Goal: Transaction & Acquisition: Book appointment/travel/reservation

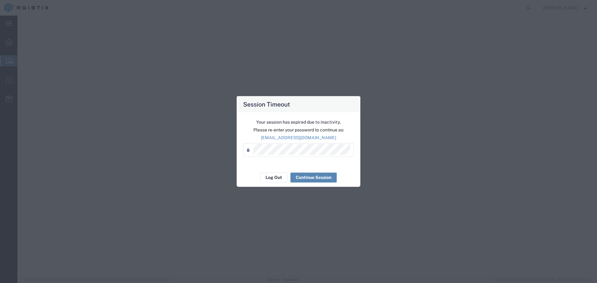
select select "9596"
select select "23082"
select select
select select "[GEOGRAPHIC_DATA]"
select select
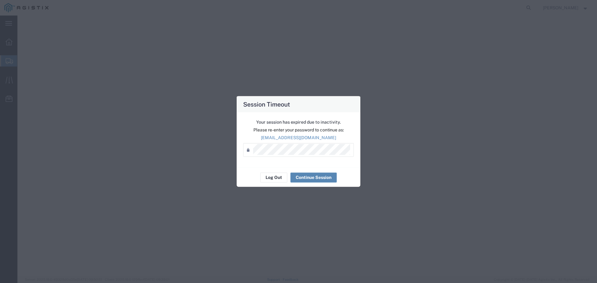
select select "CA"
select select "PURCHORD"
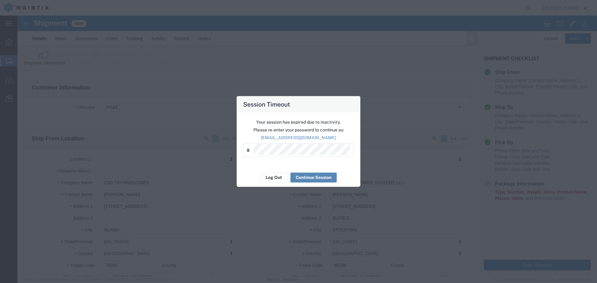
scroll to position [311, 0]
click at [314, 179] on button "Continue Session" at bounding box center [313, 177] width 46 height 10
click at [315, 174] on button "Continue Session" at bounding box center [313, 177] width 46 height 10
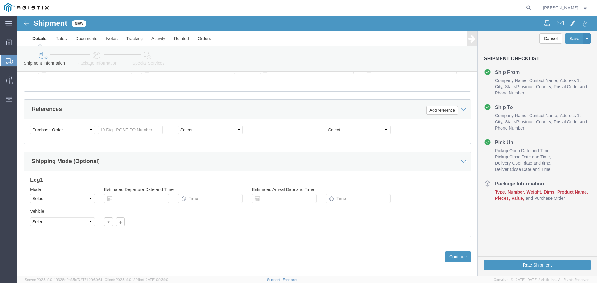
scroll to position [323, 0]
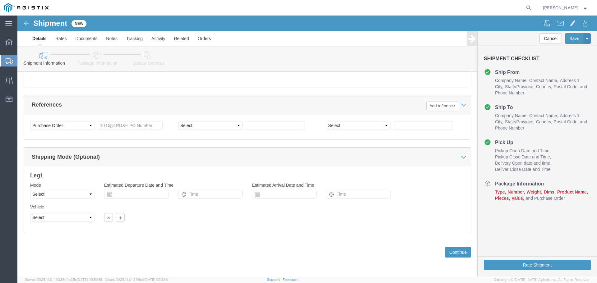
click div "Shipment Information Package Information Special Services"
click div "Select Account Type Activity ID Airline Appointment Number ASN Batch Request # …"
click input "text"
type input "2701218098"
click select "Select Account Type Activity ID Airline Appointment Number ASN Batch Request # …"
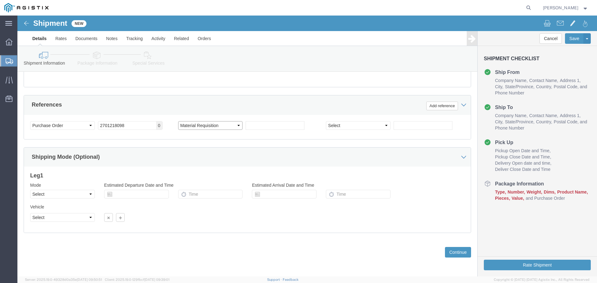
click select "Select Account Type Activity ID Airline Appointment Number ASN Batch Request # …"
select select "ORDERNUM"
click select "Select Account Type Activity ID Airline Appointment Number ASN Batch Request # …"
click input "text"
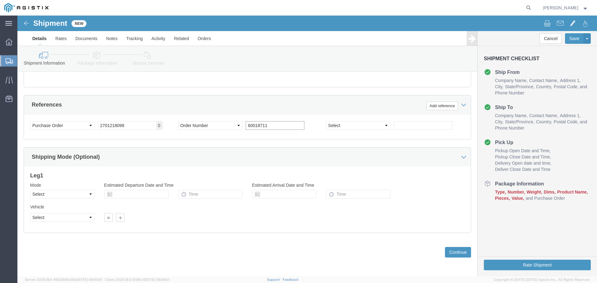
type input "60018711"
click div "Customer Information Account Select PG&E [PERSON_NAME] International Location S…"
click button "Continue"
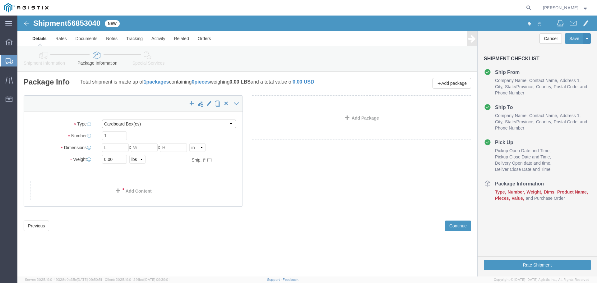
click select "Select Bulk Bundle(s) Cardboard Box(es) Carton(s) Crate(s) Drum(s) (Fiberboard)…"
select select "PSNS"
click select "Select Bulk Bundle(s) Cardboard Box(es) Carton(s) Crate(s) Drum(s) (Fiberboard)…"
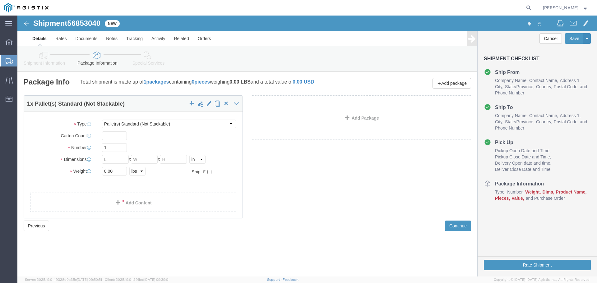
click div "1 x Pallet(s) Standard (Not Stackable) Package Type Select Bulk Bundle(s) Cardb…"
click input "text"
type input "1"
click div "Package Type Select Bulk Bundle(s) Cardboard Box(es) Carton(s) Crate(s) Drum(s)…"
click input "1"
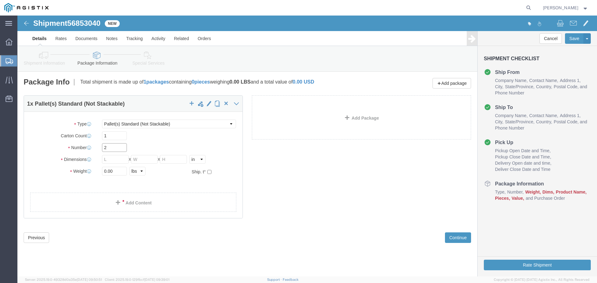
type input "2"
click input "text"
drag, startPoint x: 95, startPoint y: 145, endPoint x: 69, endPoint y: 144, distance: 26.4
click div "Dimensions Length x Width x Height Select cm ft in"
type input "30"
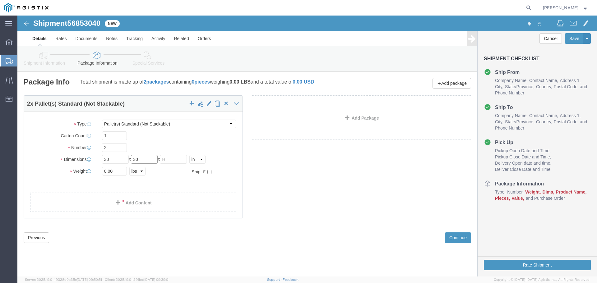
type input "30"
type input "52"
drag, startPoint x: 105, startPoint y: 151, endPoint x: 64, endPoint y: 151, distance: 41.6
click div "2 x Pallet(s) Standard (Not Stackable) Package Type Select Bulk Bundle(s) Cardb…"
click div "Package Type Select Bulk Bundle(s) Cardboard Box(es) Carton(s) Crate(s) Drum(s)…"
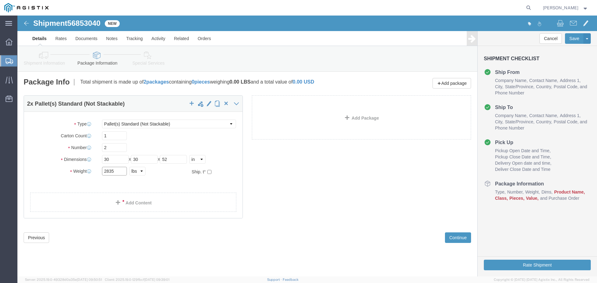
type input "2835"
click ul
click link "Add Content"
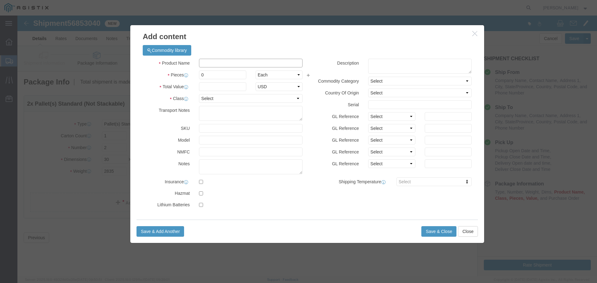
click input "text"
type input "BATTERIES"
type input "2"
click input "text"
type input "11590.80"
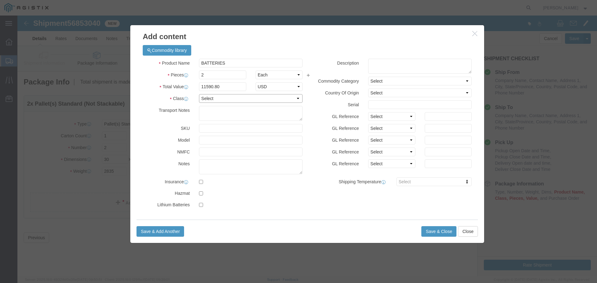
click select "Select 50 55 60 65 70 85 92.5 100 125 175 250 300 400"
select select "60"
click select "Select 50 55 60 65 70 85 92.5 100 125 175 250 300 400"
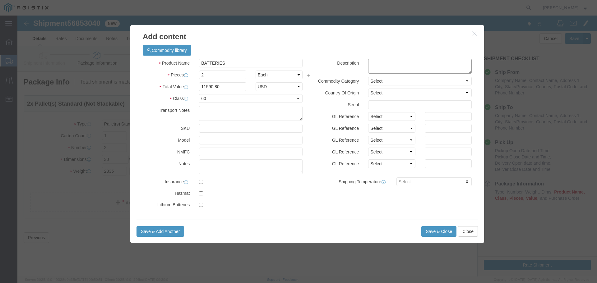
click textarea
type textarea "BATTERIES, WET, NON SPILLABLE, ELECTRIC STORAGE, NOT REGULATED, CLASS 60"
click button "Save & Close"
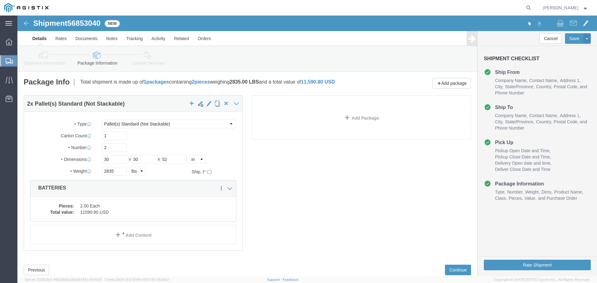
scroll to position [18, 0]
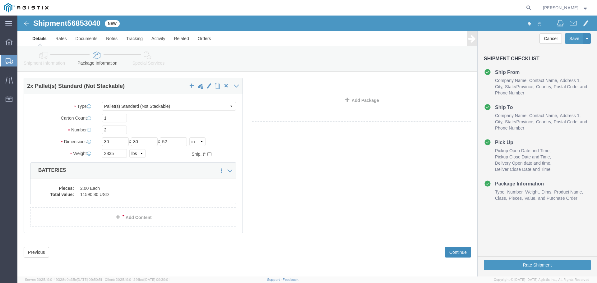
click button "Continue"
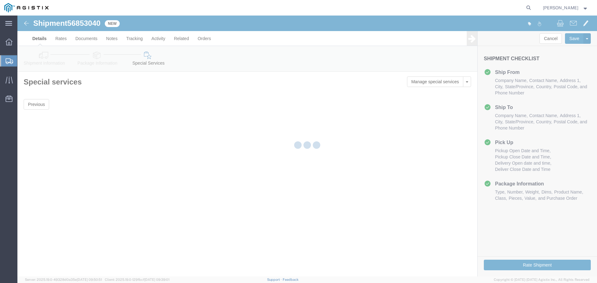
scroll to position [0, 0]
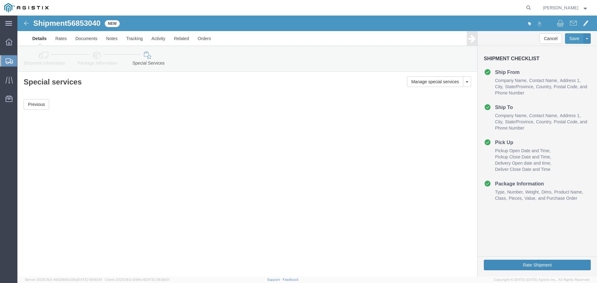
click button "Rate Shipment"
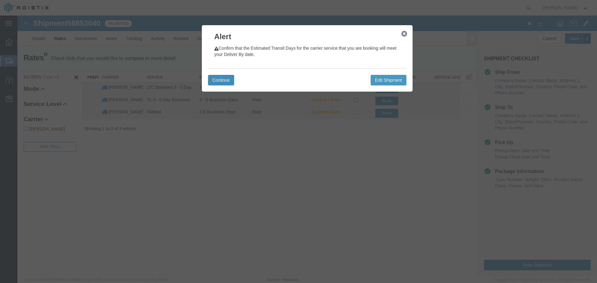
click at [220, 80] on button "Continue" at bounding box center [221, 80] width 26 height 11
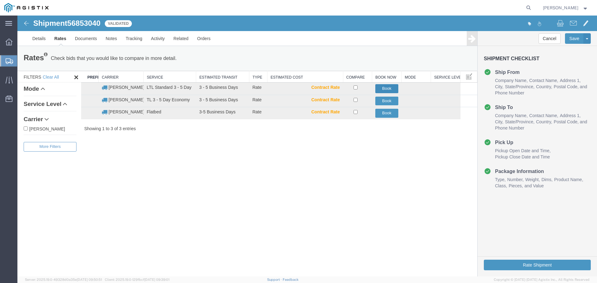
click at [384, 87] on button "Book" at bounding box center [386, 88] width 23 height 9
